Goal: Transaction & Acquisition: Purchase product/service

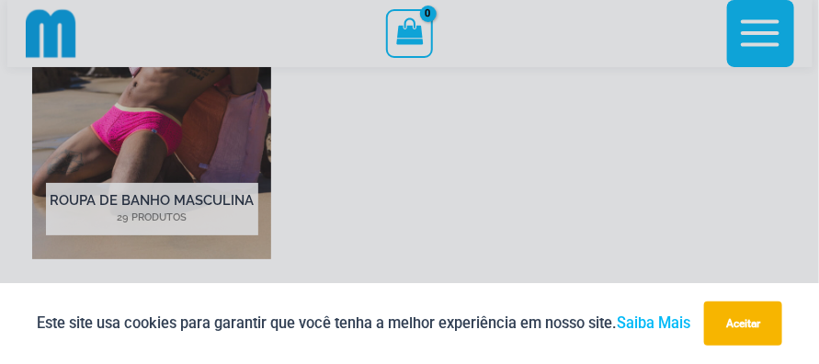
scroll to position [17, 0]
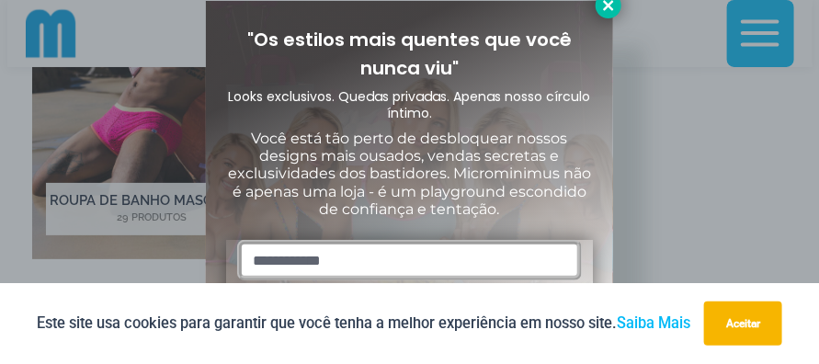
click at [609, 2] on icon at bounding box center [608, 5] width 17 height 17
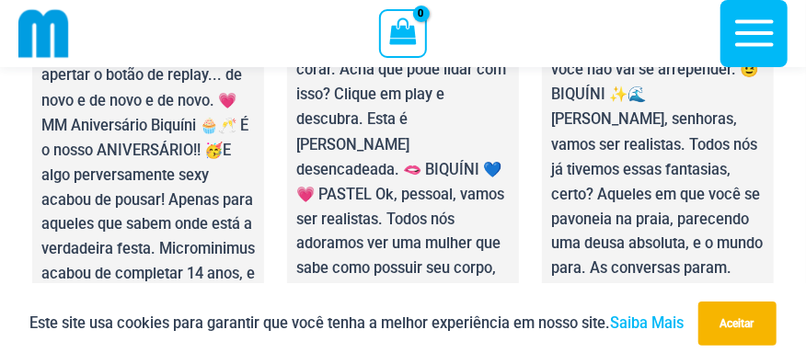
scroll to position [8909, 0]
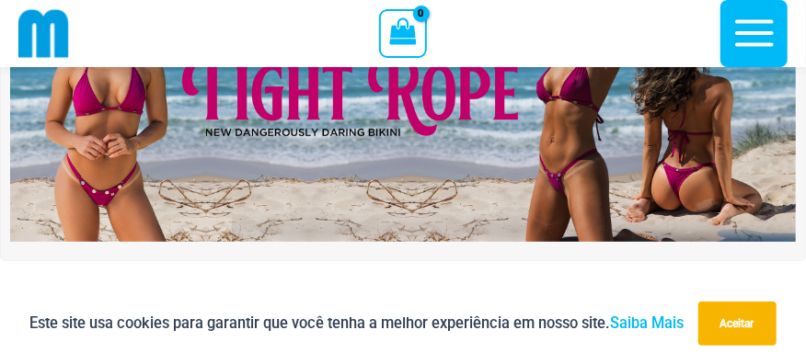
scroll to position [172, 0]
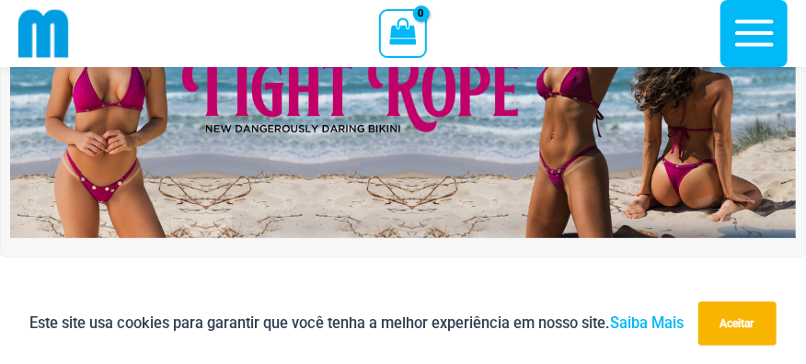
click at [392, 163] on img at bounding box center [402, 104] width 785 height 267
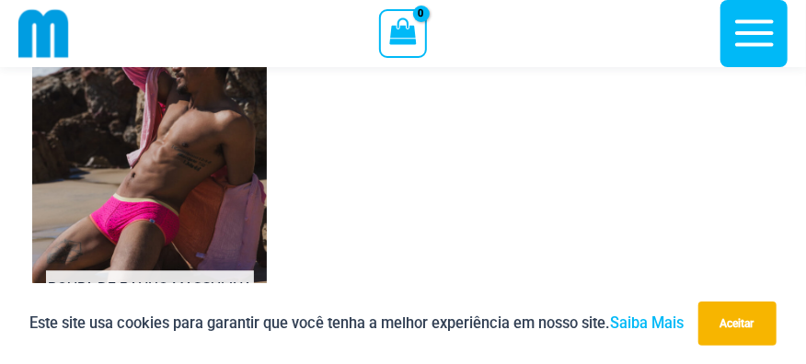
scroll to position [1551, 0]
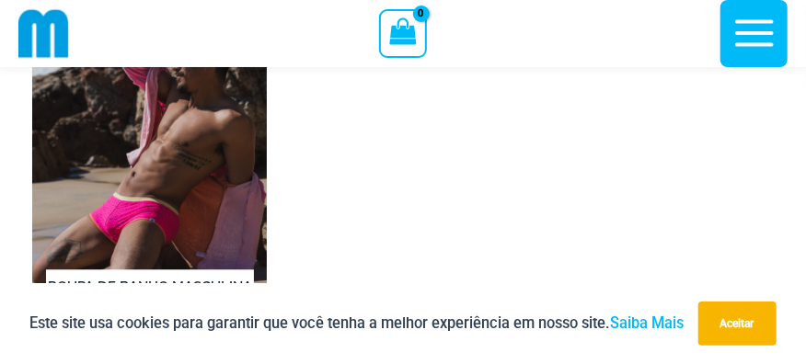
click at [237, 176] on img "Visit product category Mens Swimwear" at bounding box center [149, 164] width 234 height 364
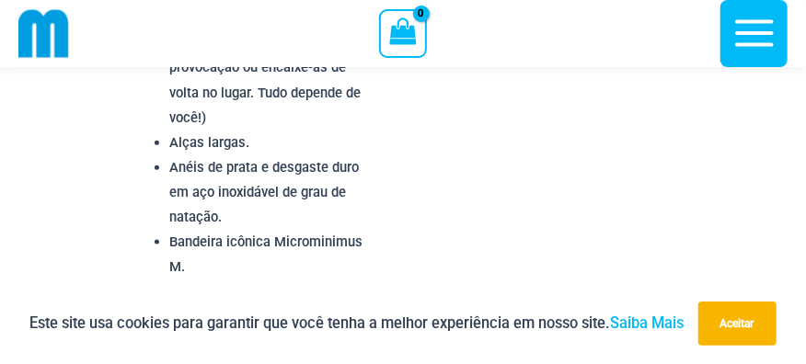
scroll to position [3482, 0]
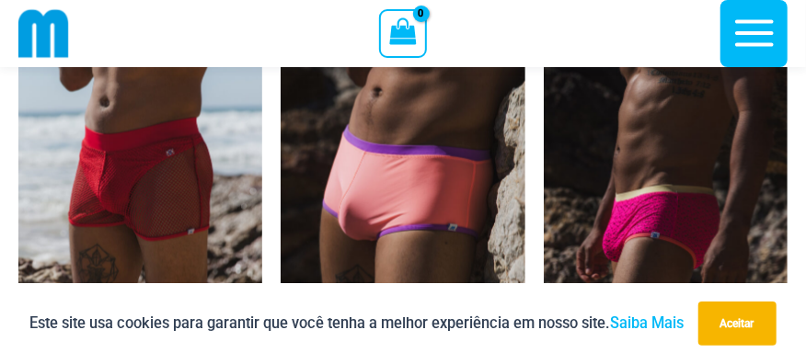
scroll to position [921, 0]
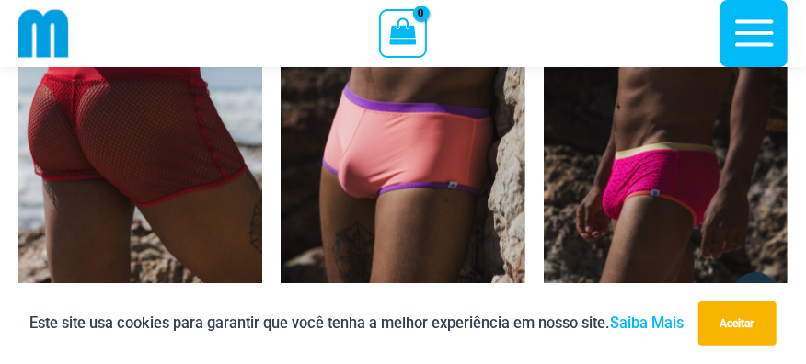
click at [217, 192] on img at bounding box center [140, 151] width 244 height 366
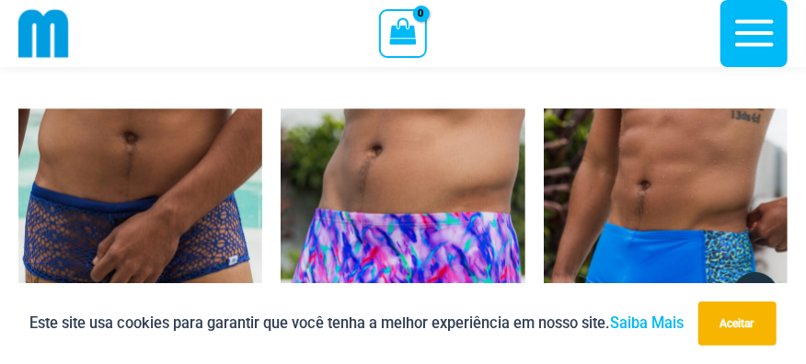
scroll to position [4573, 0]
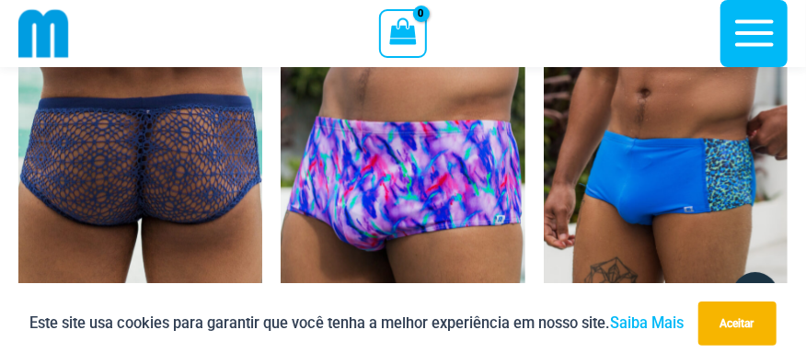
click at [198, 179] on img at bounding box center [140, 200] width 244 height 366
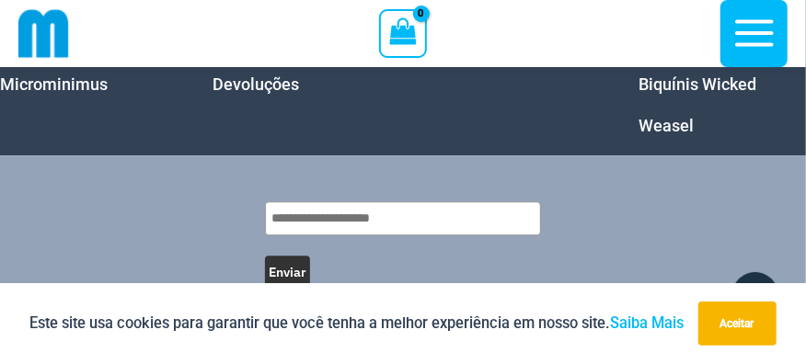
scroll to position [6780, 0]
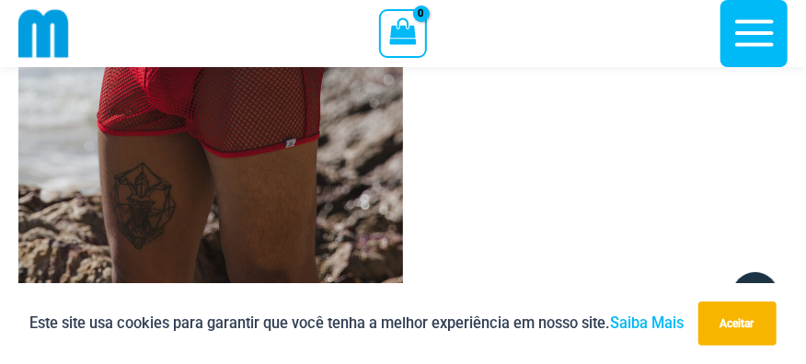
scroll to position [340, 0]
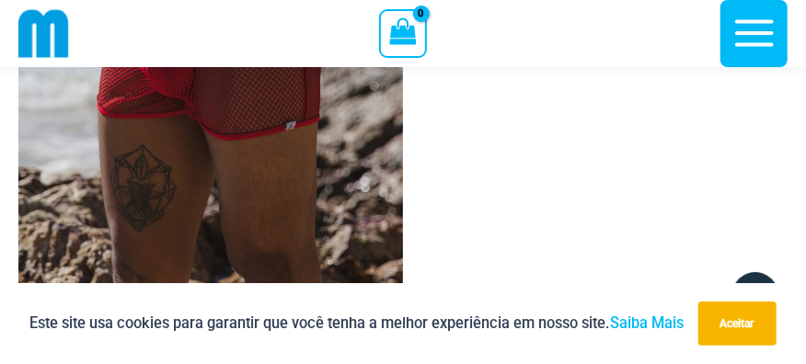
click at [189, 154] on img at bounding box center [210, 65] width 384 height 577
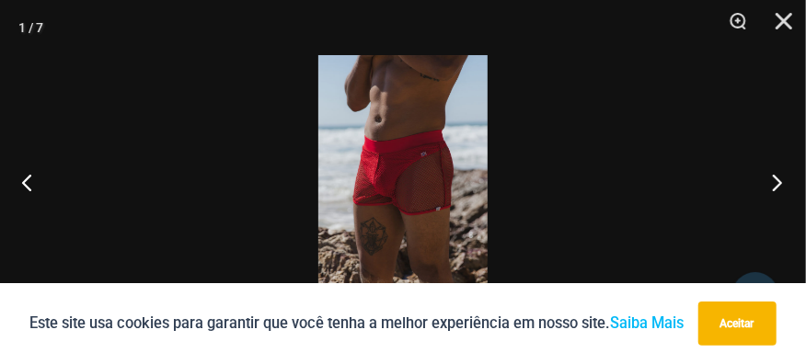
click at [778, 177] on button "Próximo" at bounding box center [771, 182] width 69 height 92
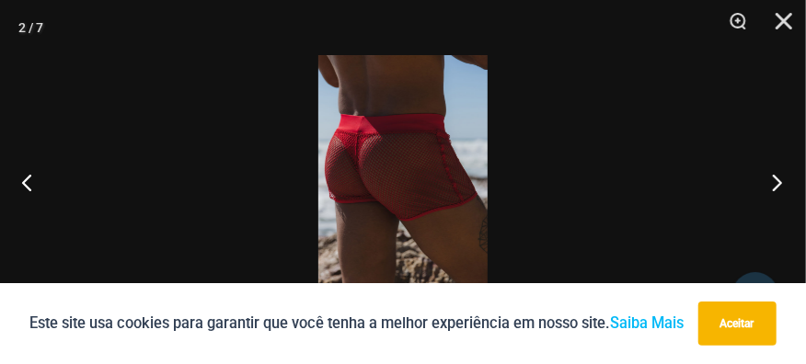
click at [774, 176] on button "Próximo" at bounding box center [771, 182] width 69 height 92
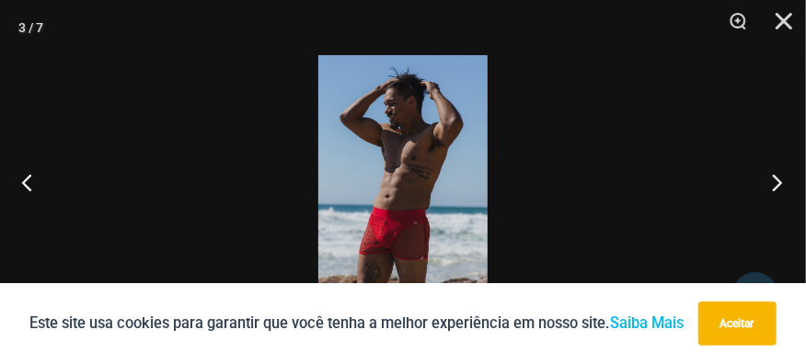
click at [774, 173] on button "Próximo" at bounding box center [771, 182] width 69 height 92
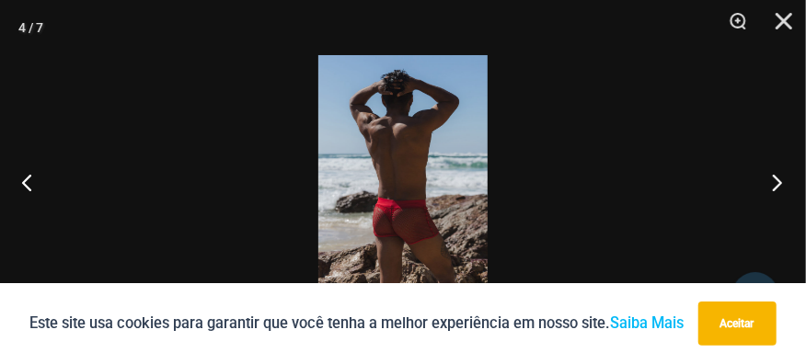
click at [773, 171] on button "Próximo" at bounding box center [771, 182] width 69 height 92
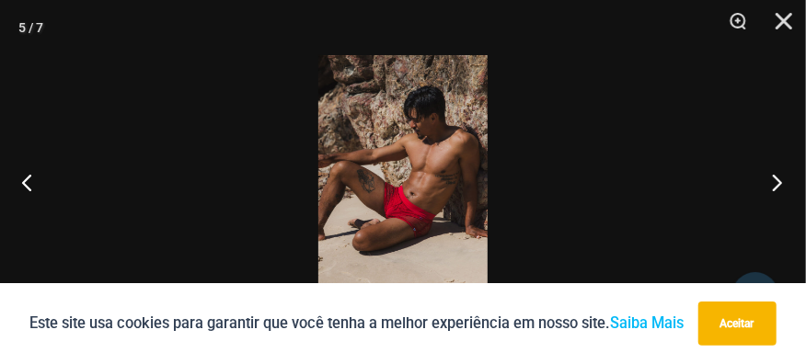
click at [772, 169] on button "Próximo" at bounding box center [771, 182] width 69 height 92
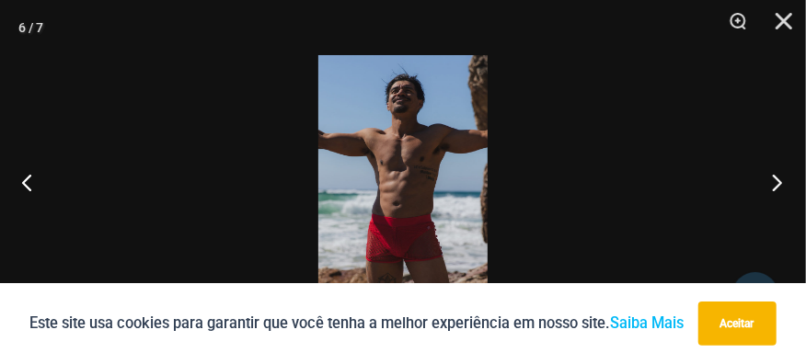
click at [772, 169] on button "Próximo" at bounding box center [771, 182] width 69 height 92
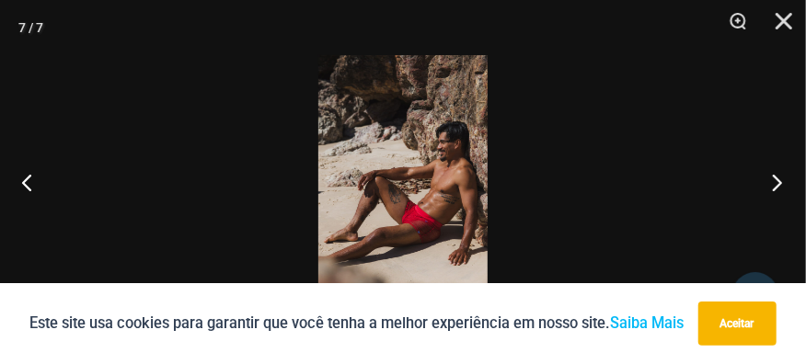
click at [772, 169] on button "Próximo" at bounding box center [771, 182] width 69 height 92
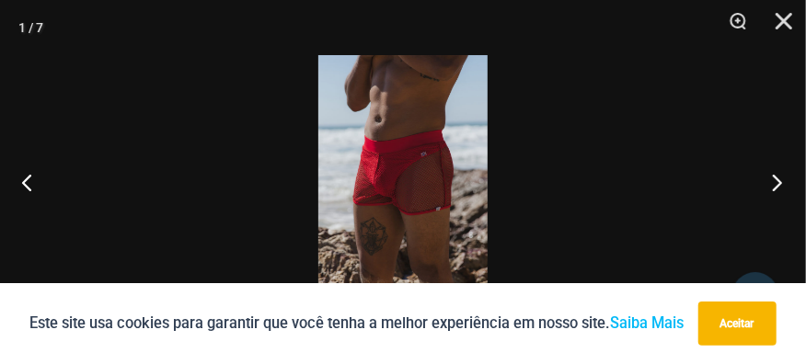
click at [772, 169] on button "Próximo" at bounding box center [771, 182] width 69 height 92
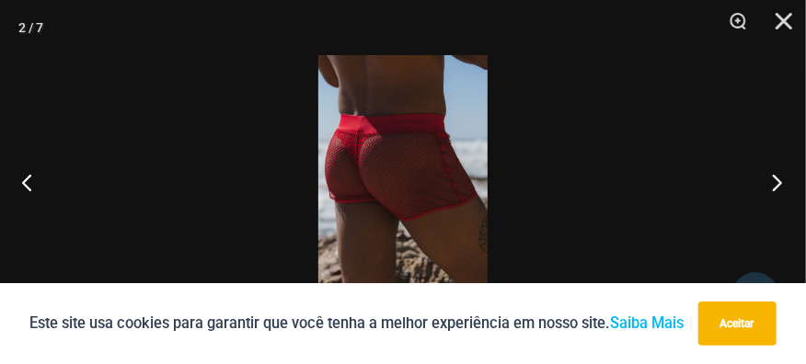
click at [772, 169] on button "Próximo" at bounding box center [771, 182] width 69 height 92
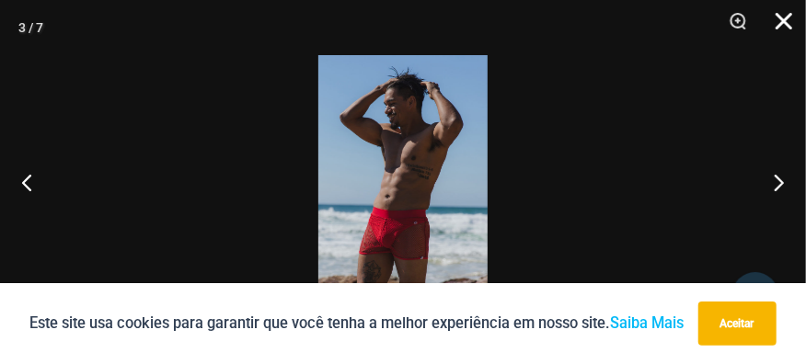
click at [784, 19] on button "Fechar" at bounding box center [777, 27] width 46 height 55
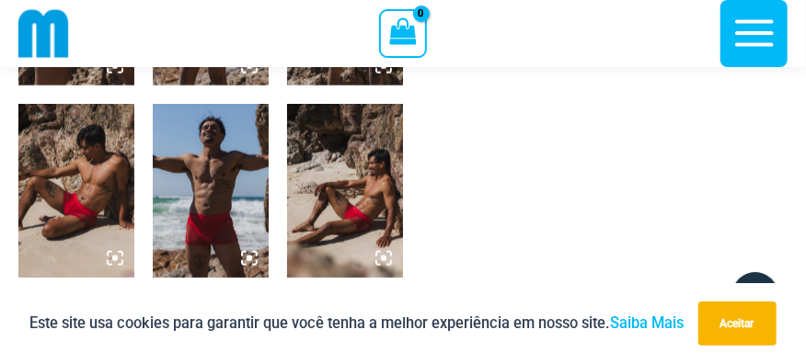
scroll to position [1076, 0]
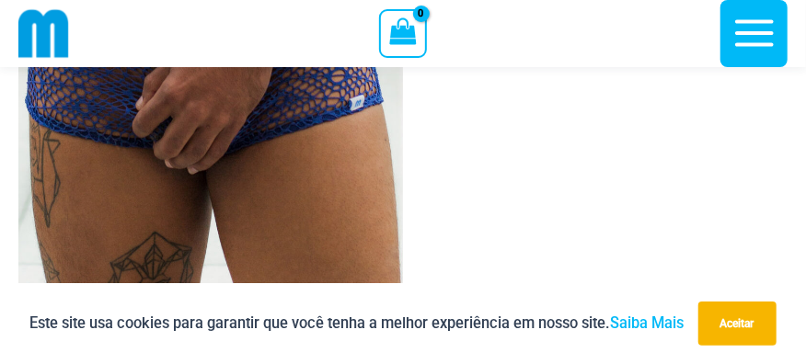
scroll to position [259, 0]
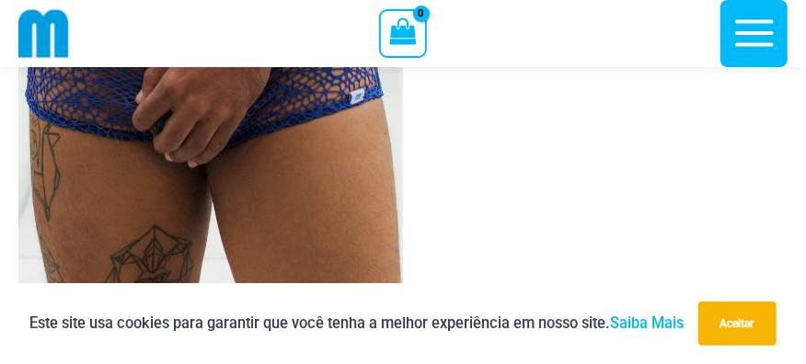
click at [212, 168] on img at bounding box center [210, 145] width 384 height 577
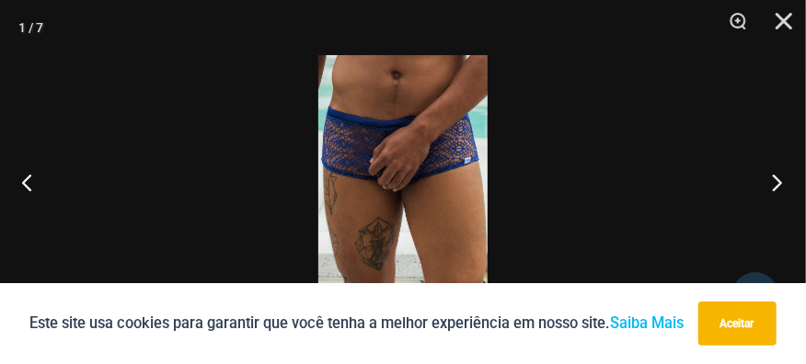
click at [779, 177] on button "Próximo" at bounding box center [771, 182] width 69 height 92
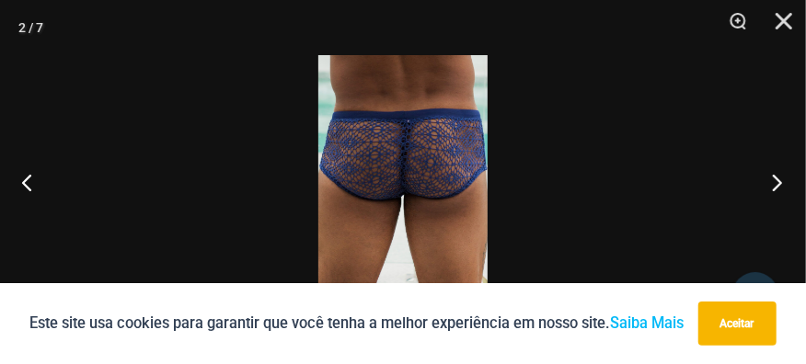
click at [780, 177] on button "Próximo" at bounding box center [771, 182] width 69 height 92
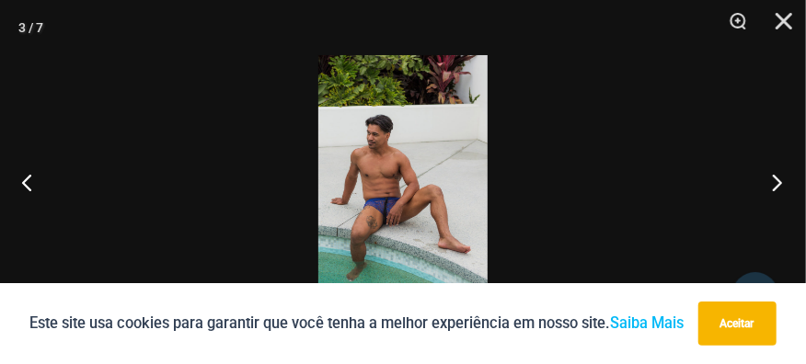
click at [780, 177] on button "Próximo" at bounding box center [771, 182] width 69 height 92
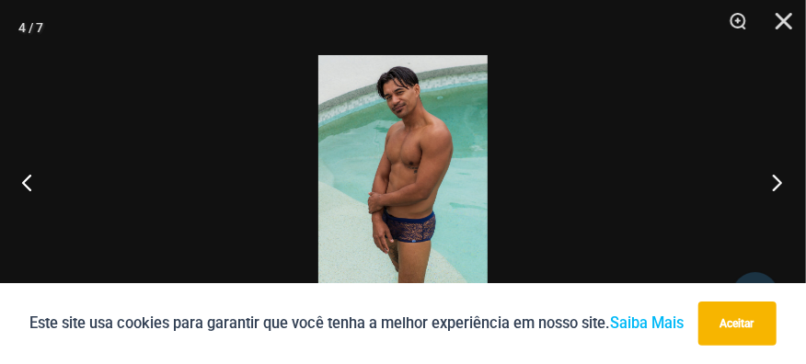
click at [779, 177] on button "Próximo" at bounding box center [771, 182] width 69 height 92
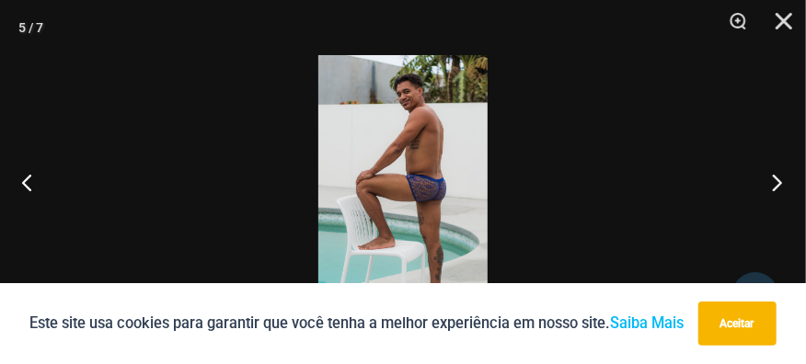
click at [779, 177] on button "Próximo" at bounding box center [771, 182] width 69 height 92
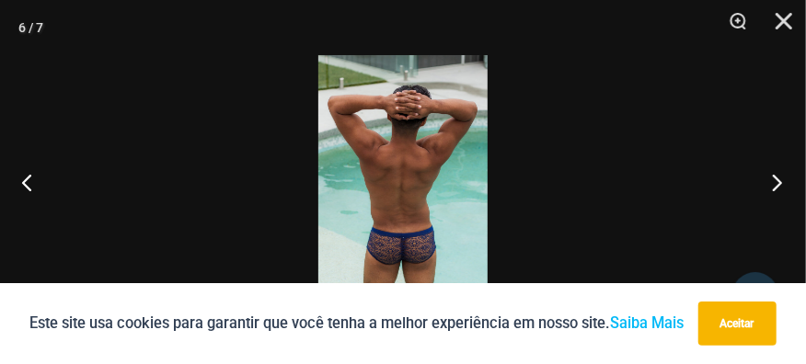
click at [778, 175] on button "Próximo" at bounding box center [771, 182] width 69 height 92
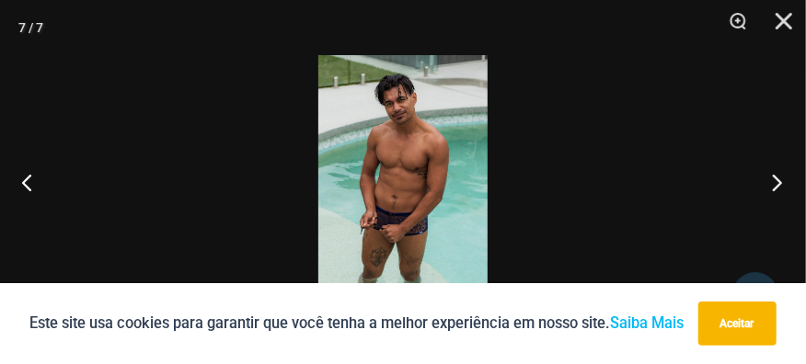
click at [778, 175] on button "Próximo" at bounding box center [771, 182] width 69 height 92
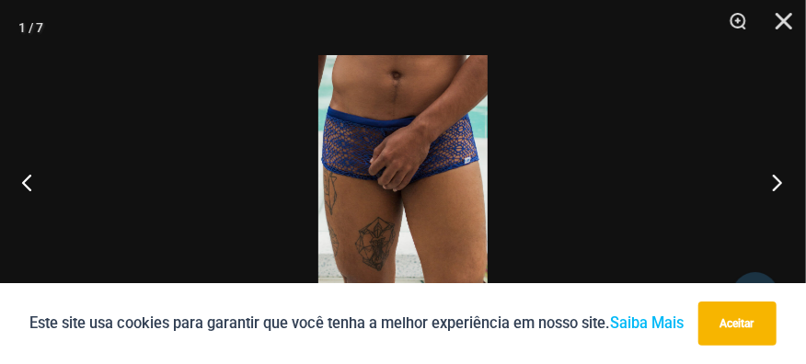
click at [778, 175] on button "Próximo" at bounding box center [771, 182] width 69 height 92
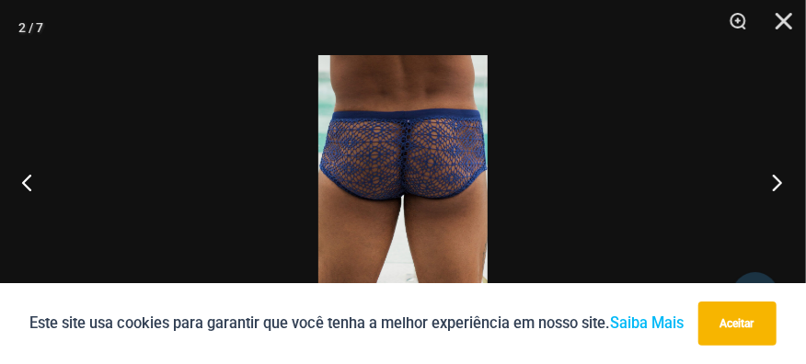
click at [778, 175] on button "Próximo" at bounding box center [771, 182] width 69 height 92
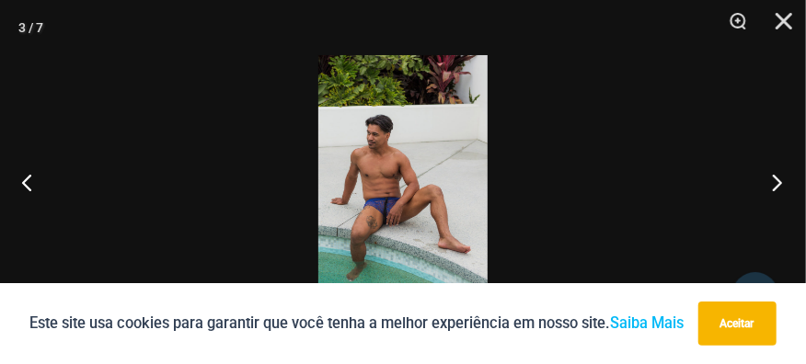
click at [778, 175] on button "Próximo" at bounding box center [771, 182] width 69 height 92
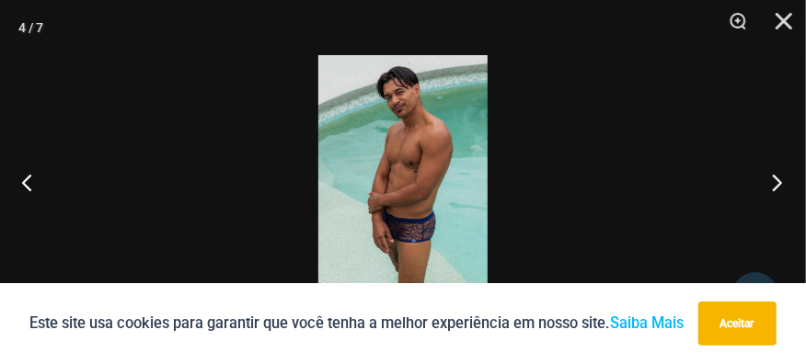
click at [778, 175] on button "Próximo" at bounding box center [771, 182] width 69 height 92
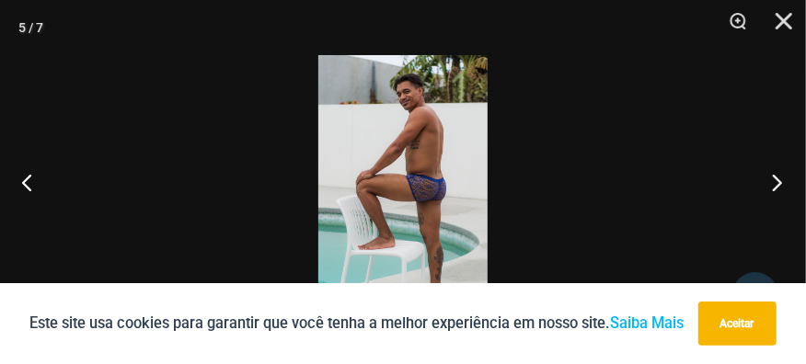
click at [778, 175] on button "Próximo" at bounding box center [771, 182] width 69 height 92
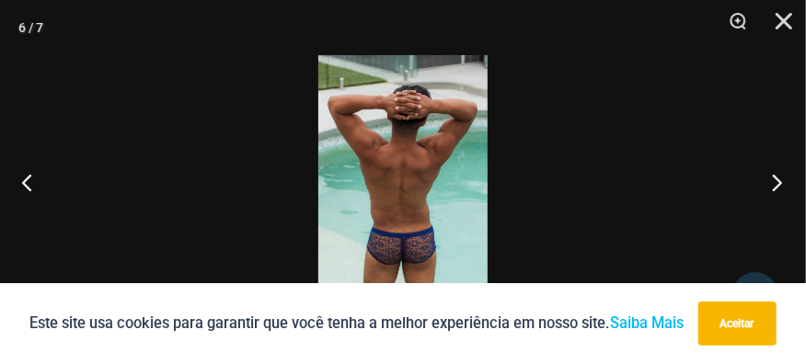
click at [778, 175] on button "Próximo" at bounding box center [771, 182] width 69 height 92
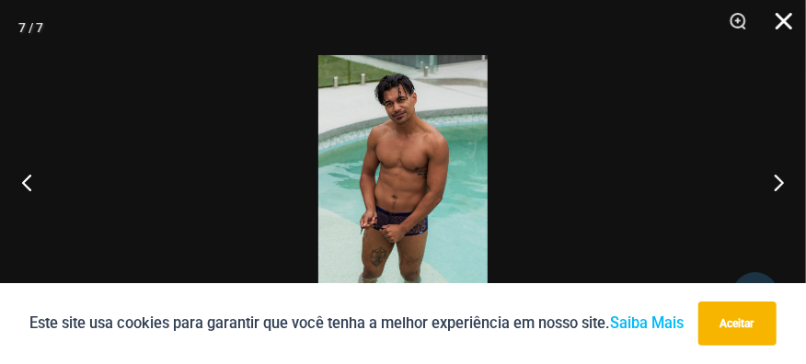
click at [786, 17] on button "Fechar" at bounding box center [777, 27] width 46 height 55
